Goal: Task Accomplishment & Management: Manage account settings

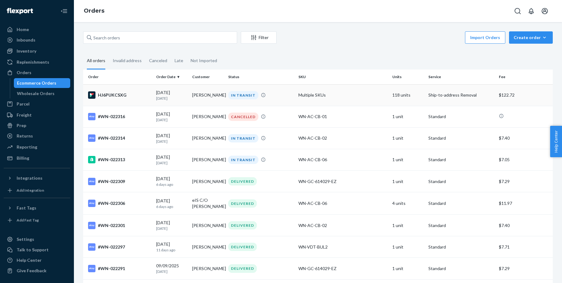
click at [110, 93] on div "HJ6PUKCSXG" at bounding box center [119, 95] width 63 height 7
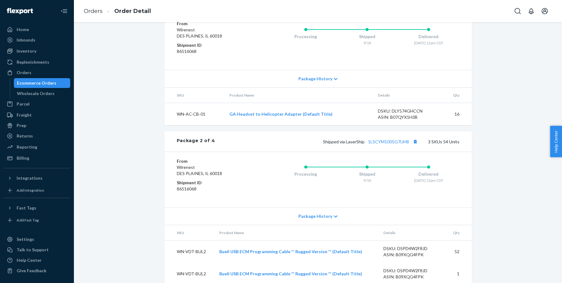
scroll to position [370, 0]
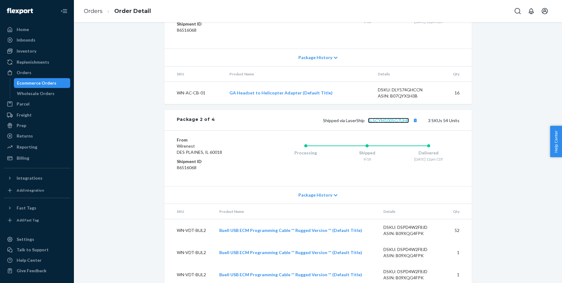
click at [391, 123] on link "1LSCYM1005G7UH8" at bounding box center [388, 120] width 41 height 5
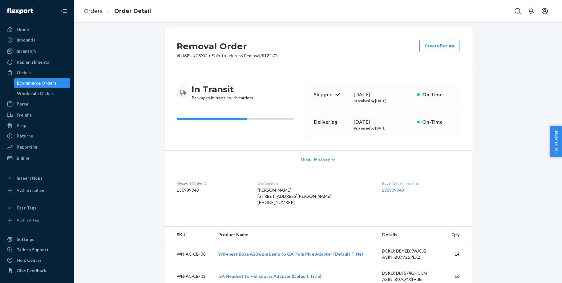
scroll to position [0, 0]
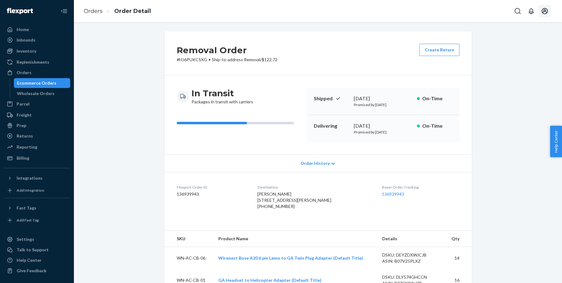
click at [545, 10] on icon "Open account menu" at bounding box center [545, 11] width 6 height 6
click at [538, 30] on span "[EMAIL_ADDRESS][DOMAIN_NAME]" at bounding box center [531, 34] width 38 height 12
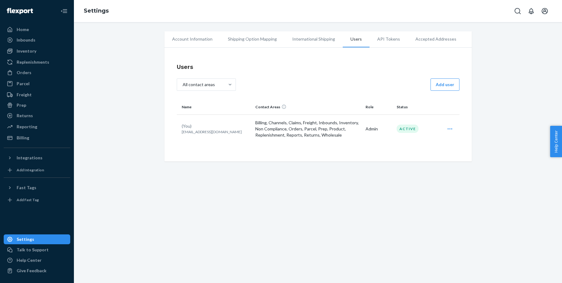
click at [195, 39] on li "Account Information" at bounding box center [193, 38] width 56 height 15
